Goal: Task Accomplishment & Management: Manage account settings

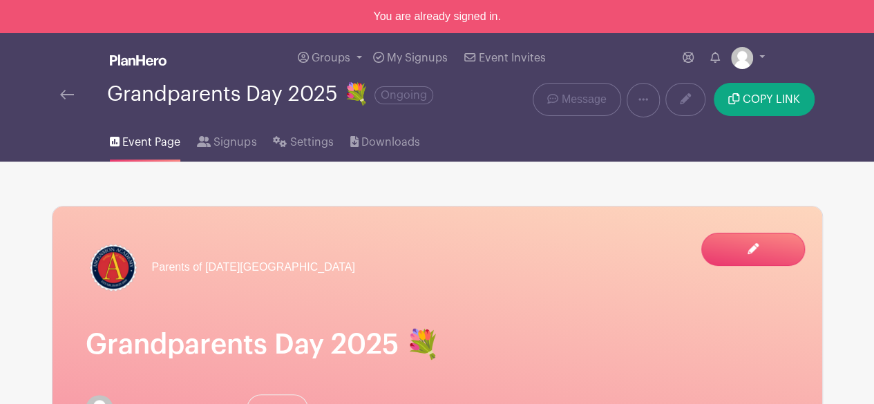
click at [339, 59] on span "Groups" at bounding box center [330, 57] width 39 height 11
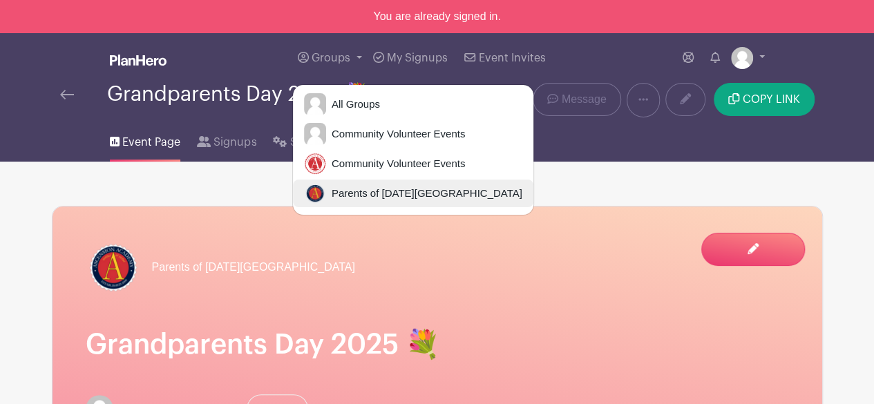
click at [371, 200] on span "Parents of [DATE][GEOGRAPHIC_DATA]" at bounding box center [424, 194] width 196 height 16
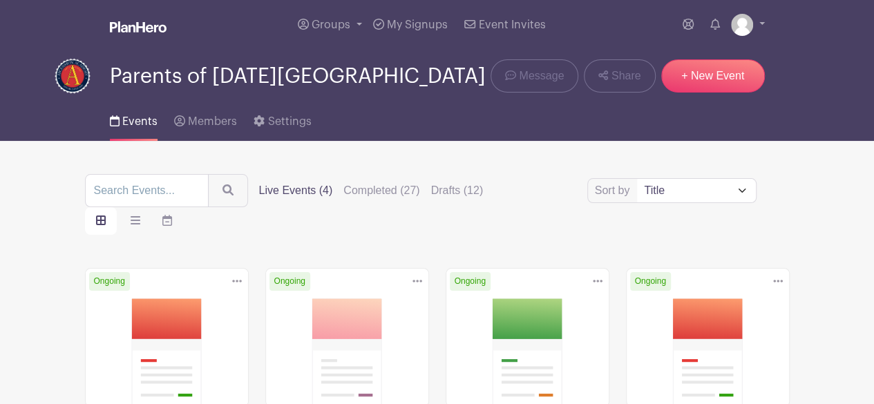
scroll to position [207, 0]
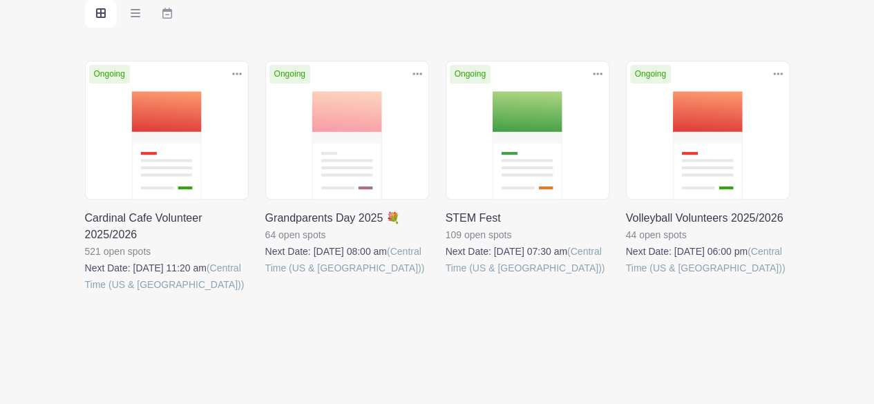
click at [593, 73] on icon at bounding box center [597, 74] width 10 height 3
click at [445, 276] on link at bounding box center [445, 276] width 0 height 0
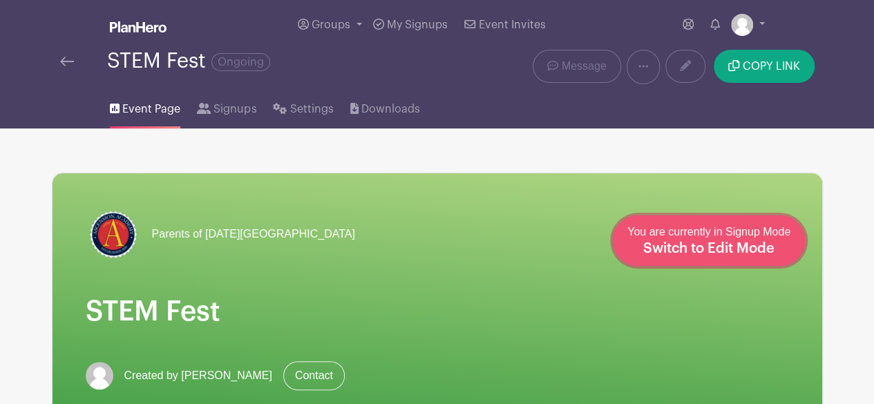
click at [753, 247] on span "Switch to Edit Mode" at bounding box center [708, 249] width 131 height 14
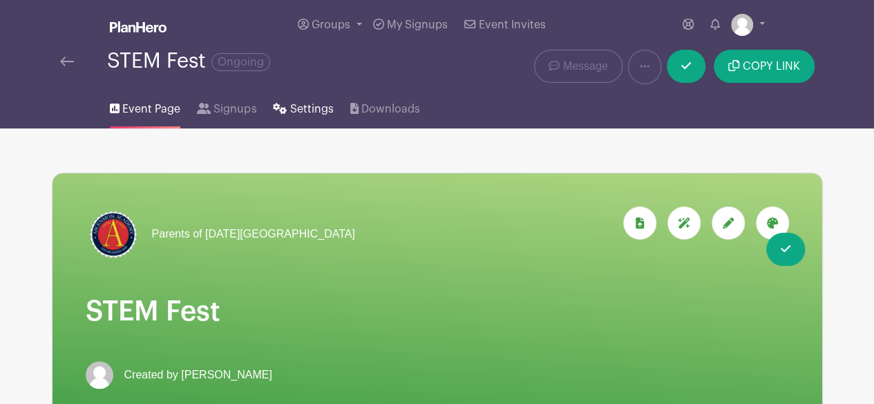
click at [291, 104] on span "Settings" at bounding box center [312, 109] width 44 height 17
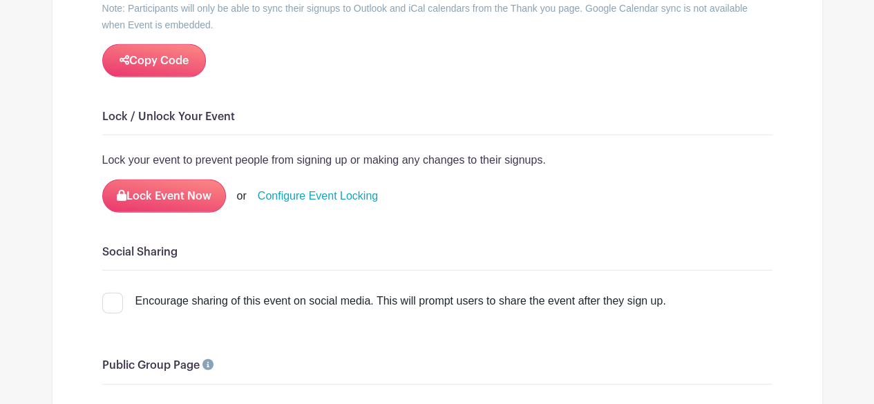
scroll to position [1751, 0]
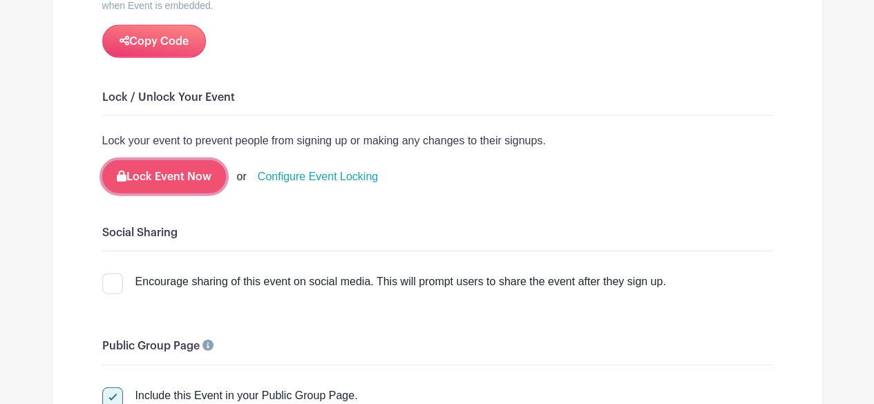
click at [146, 169] on button "Lock Event Now" at bounding box center [164, 176] width 124 height 33
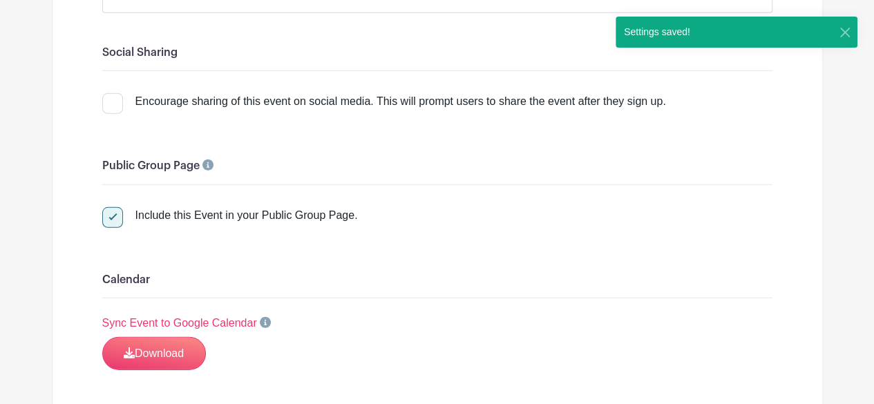
scroll to position [1958, 0]
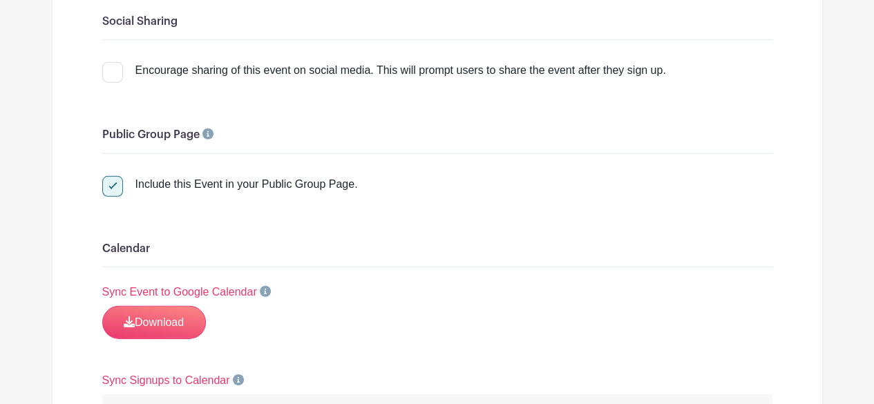
click at [116, 177] on div at bounding box center [112, 186] width 21 height 21
click at [111, 177] on input "Include this Event in your Public Group Page." at bounding box center [106, 180] width 9 height 9
checkbox input "false"
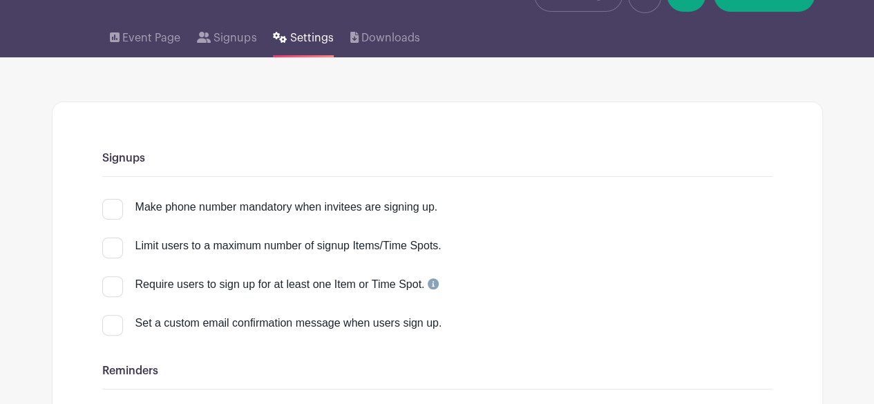
scroll to position [0, 0]
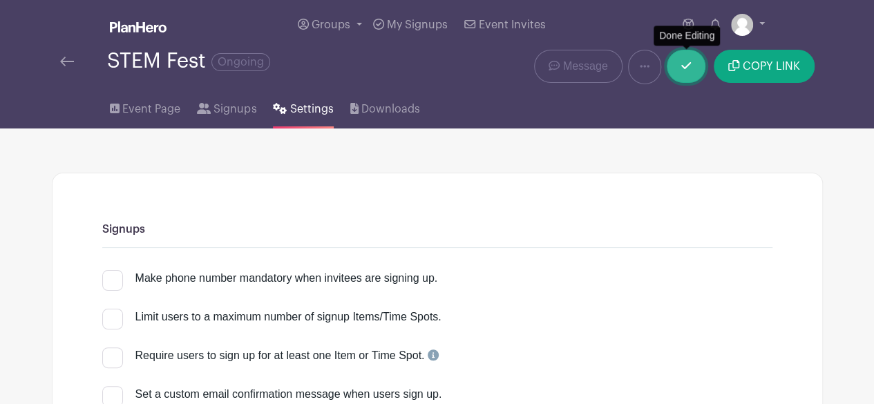
click at [685, 68] on icon at bounding box center [686, 65] width 10 height 7
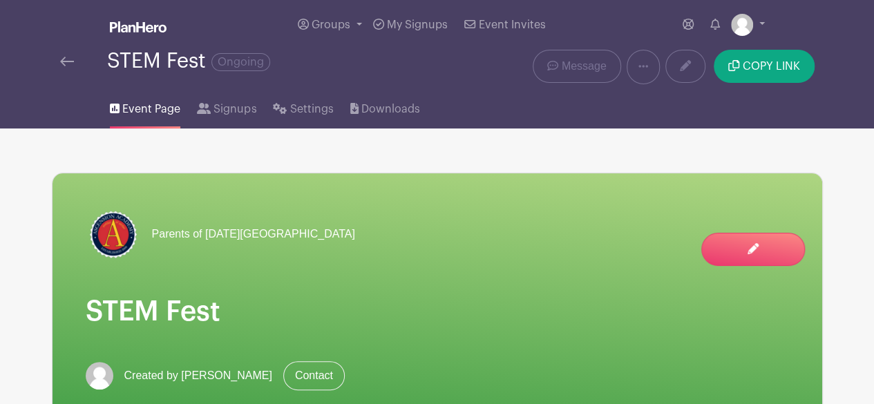
click at [65, 61] on img at bounding box center [67, 62] width 14 height 10
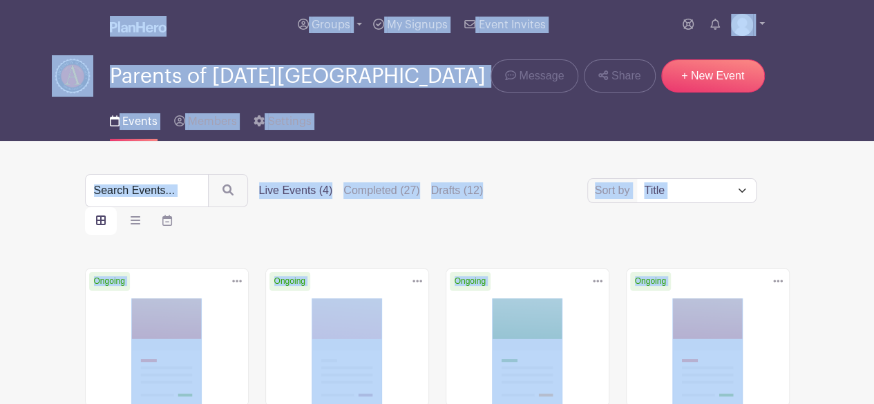
scroll to position [220, 0]
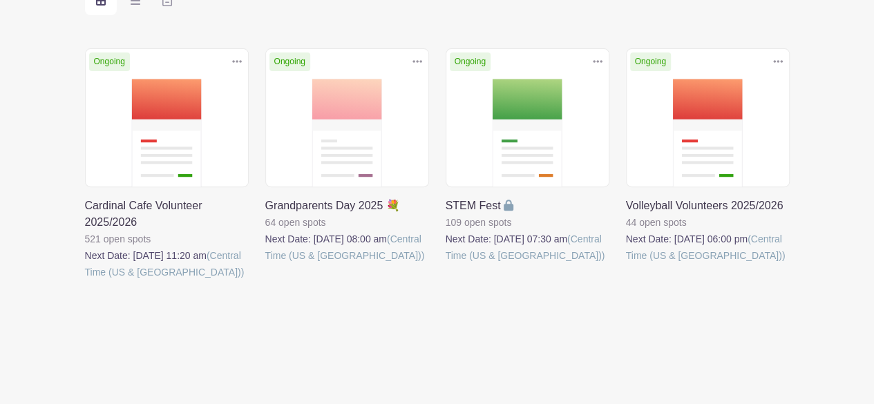
click at [594, 57] on icon at bounding box center [597, 61] width 10 height 11
drag, startPoint x: 474, startPoint y: 347, endPoint x: 446, endPoint y: 332, distance: 31.5
click at [474, 348] on main "Groups All Groups Community Volunteer Events Community Volunteer Events Parents…" at bounding box center [437, 92] width 874 height 625
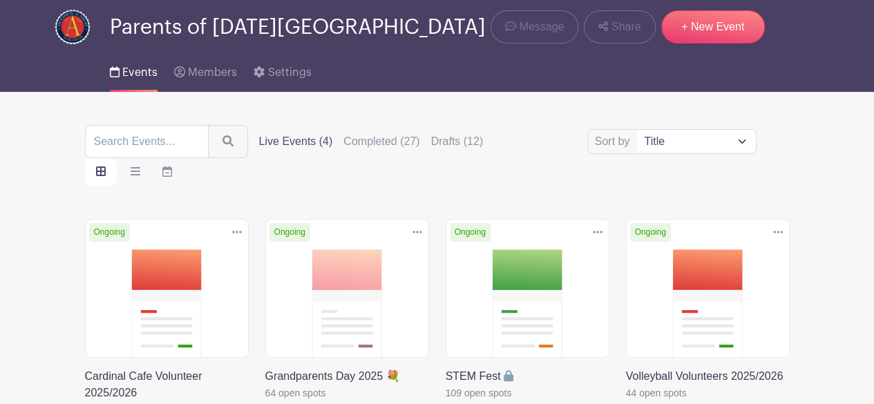
scroll to position [0, 0]
